Goal: Information Seeking & Learning: Learn about a topic

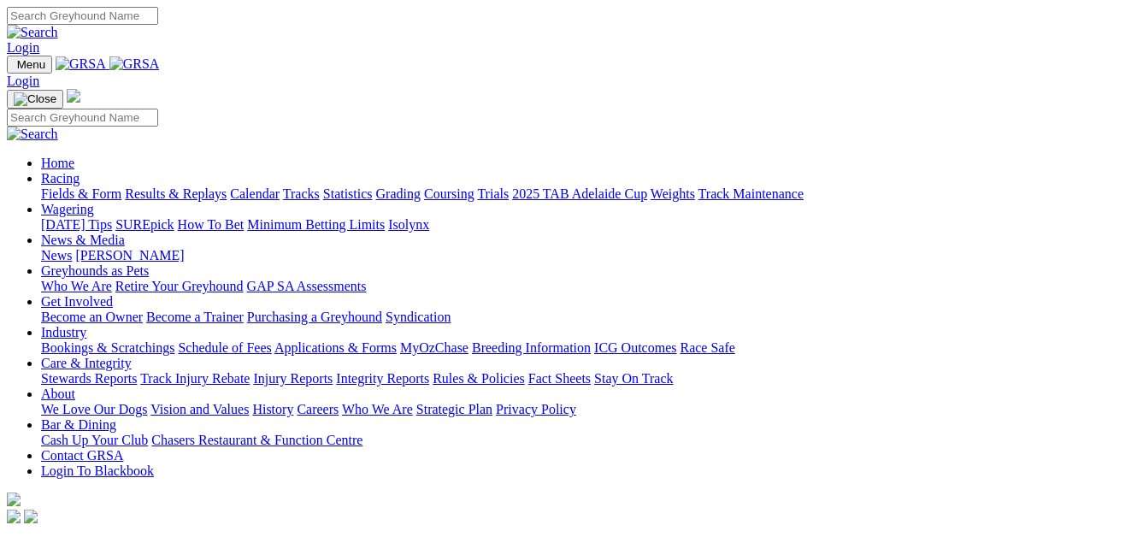
scroll to position [427, 0]
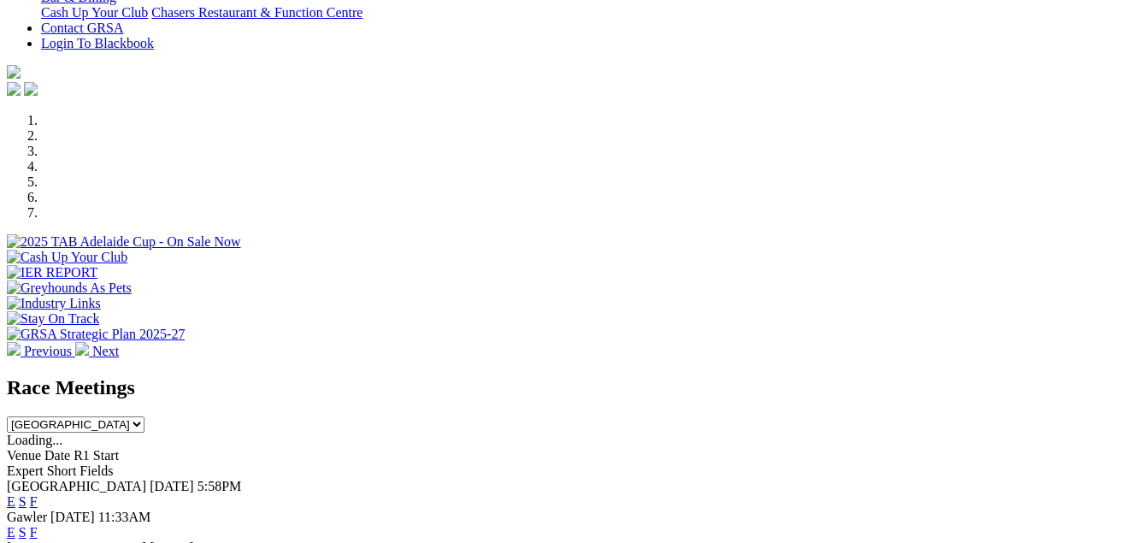
click at [144, 416] on select "[GEOGRAPHIC_DATA] [GEOGRAPHIC_DATA] [GEOGRAPHIC_DATA] [GEOGRAPHIC_DATA] [GEOGRA…" at bounding box center [76, 424] width 138 height 16
select select "VIC"
click at [144, 416] on select "South Australia New South Wales Northern Territory Queensland Tasmania Victoria…" at bounding box center [76, 424] width 138 height 16
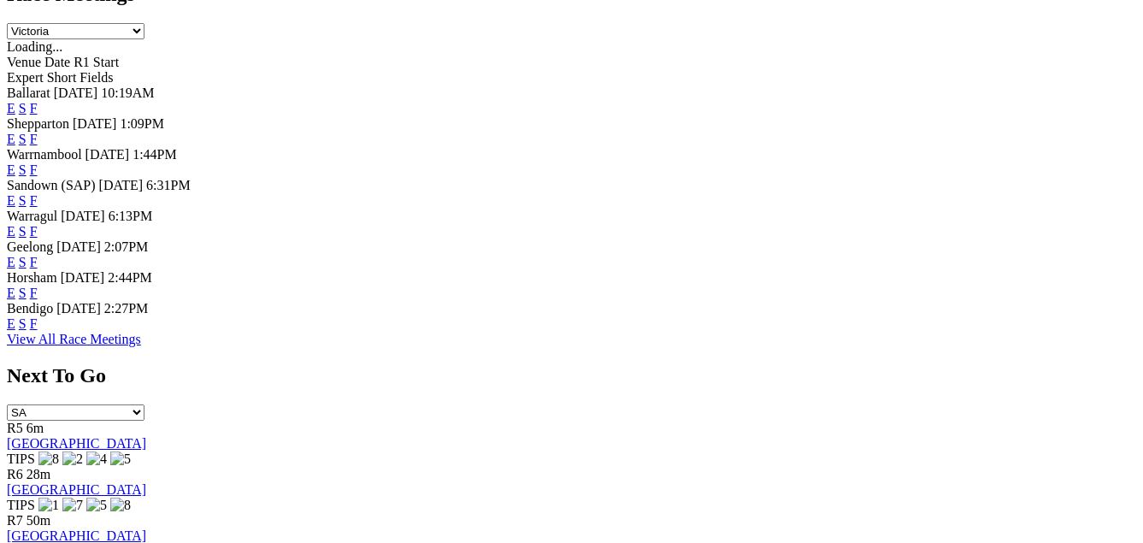
scroll to position [855, 0]
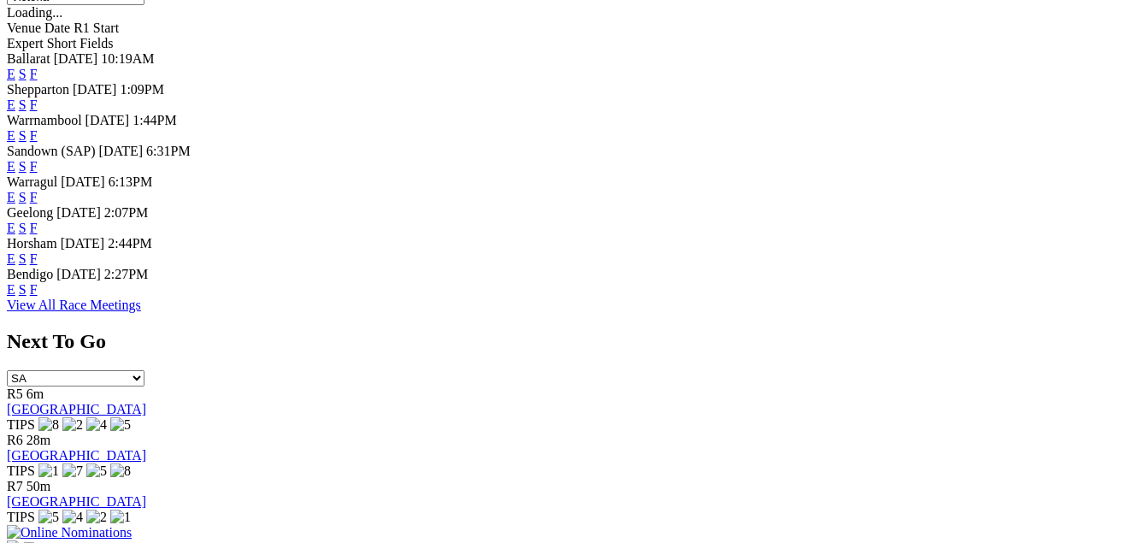
click at [38, 221] on link "F" at bounding box center [34, 228] width 8 height 15
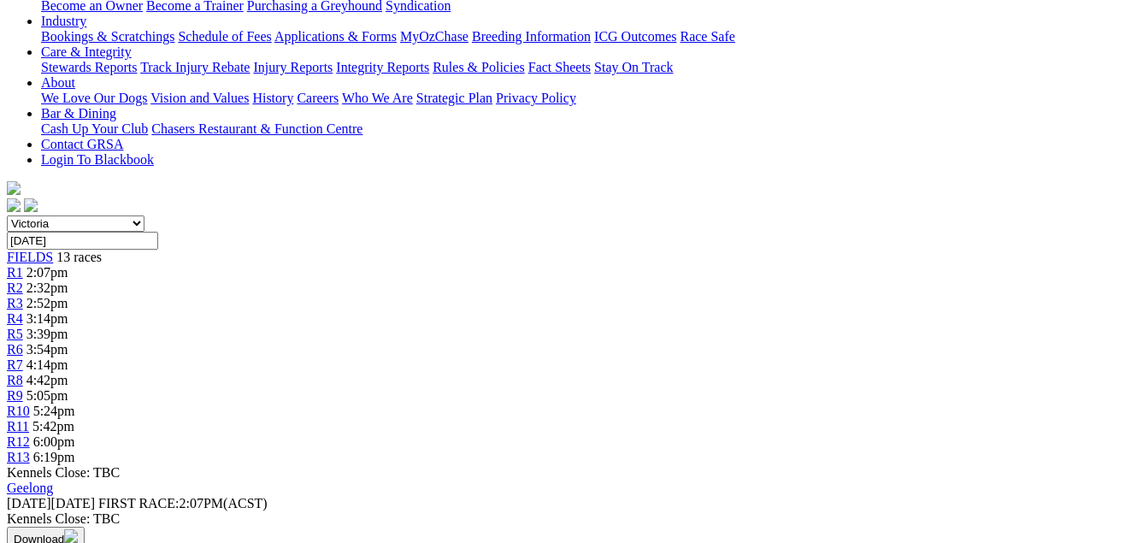
scroll to position [256, 0]
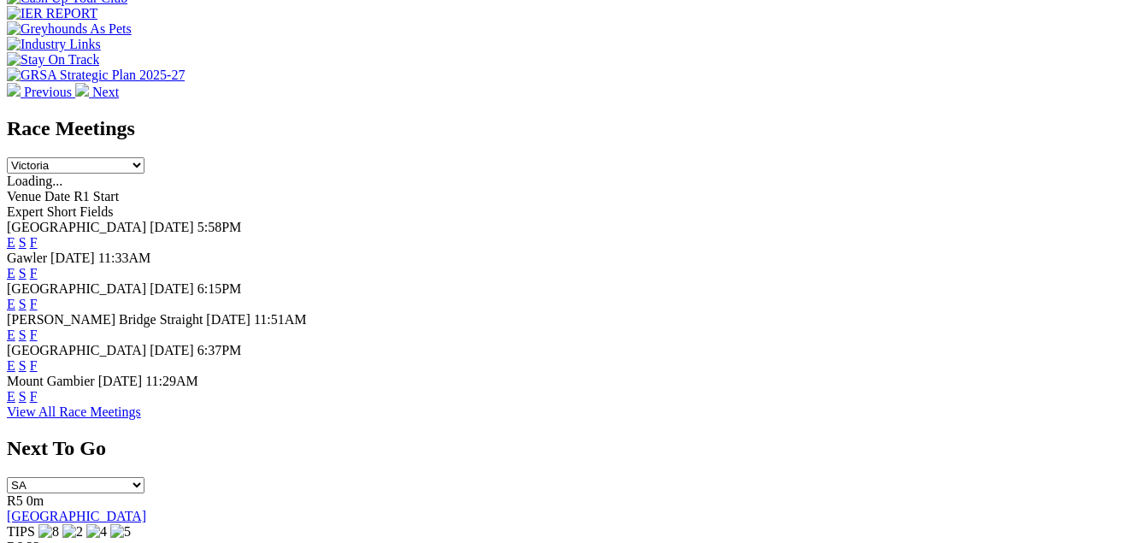
scroll to position [516, 0]
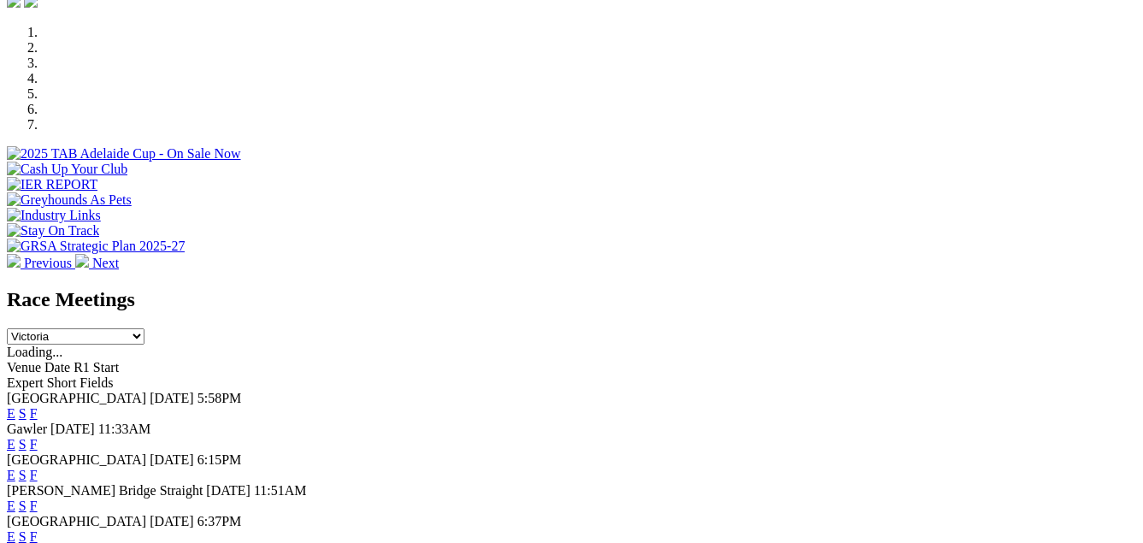
click at [144, 328] on select "[GEOGRAPHIC_DATA] [GEOGRAPHIC_DATA] [GEOGRAPHIC_DATA] [GEOGRAPHIC_DATA] [GEOGRA…" at bounding box center [76, 336] width 138 height 16
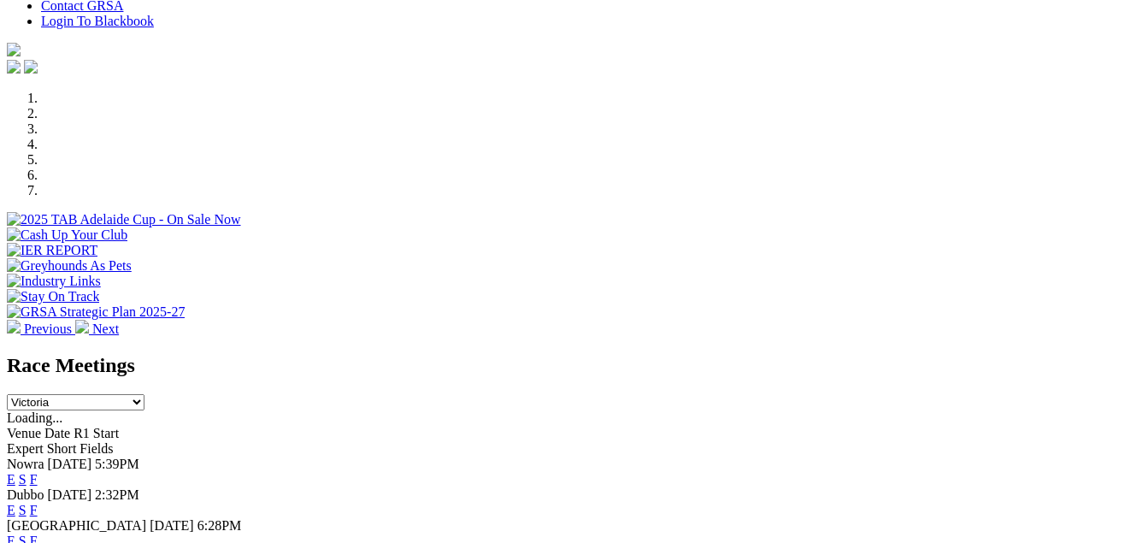
scroll to position [259, 0]
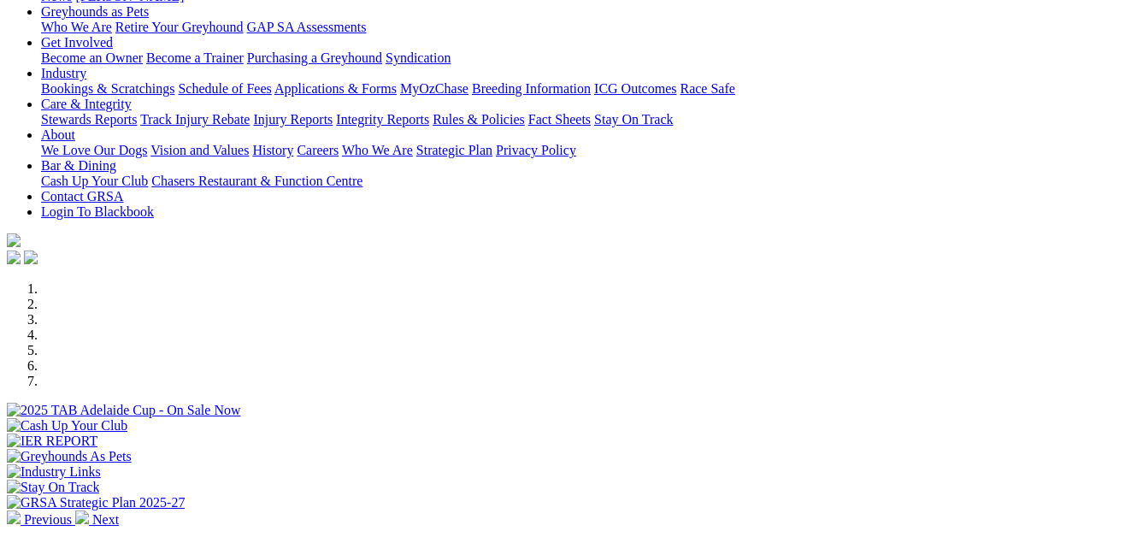
select select "QLD"
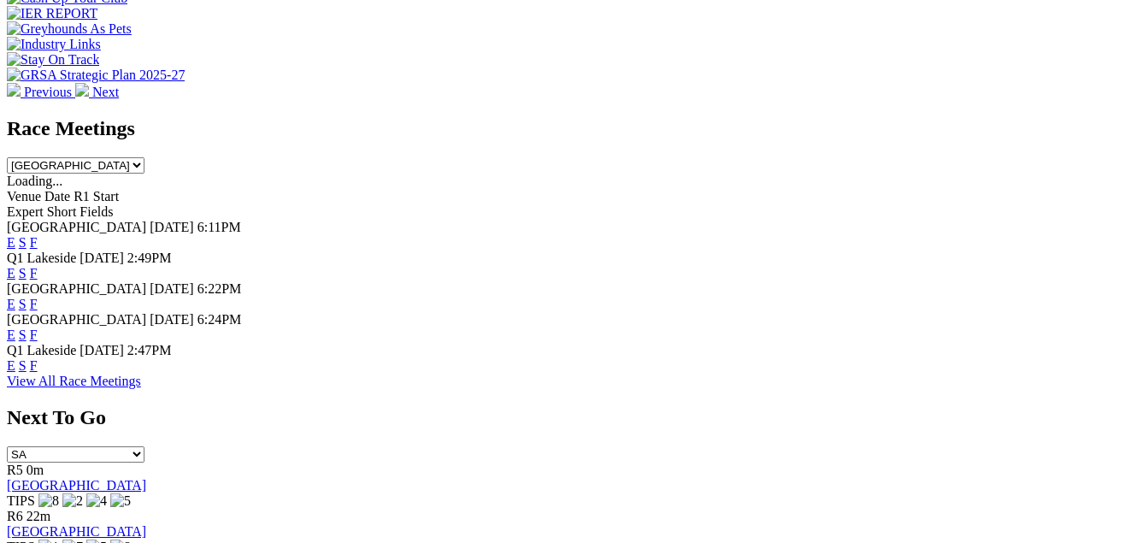
click at [38, 266] on link "F" at bounding box center [34, 273] width 8 height 15
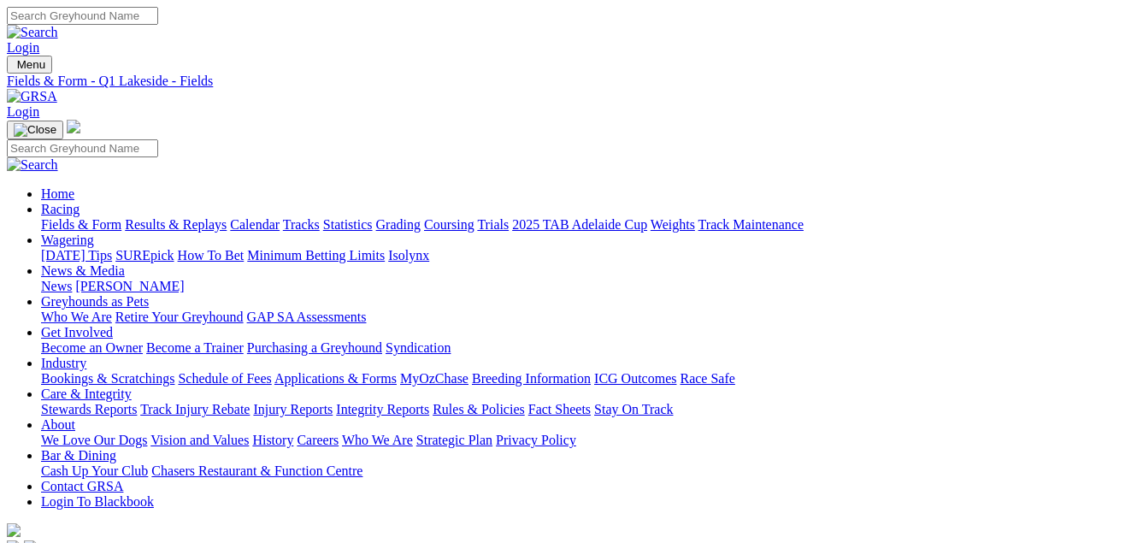
select select "VIC"
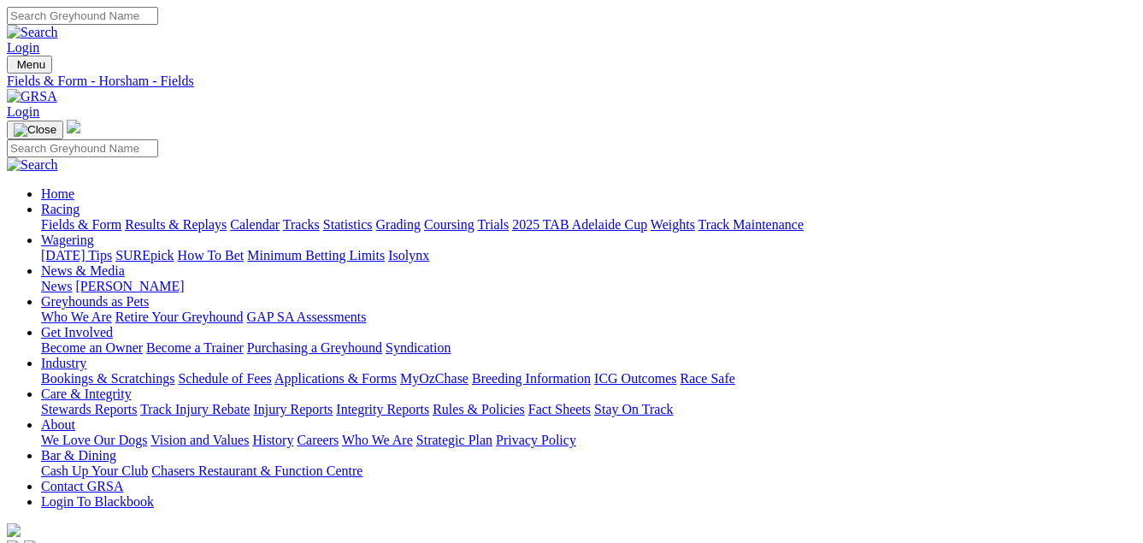
select select "[GEOGRAPHIC_DATA]"
